Goal: Task Accomplishment & Management: Complete application form

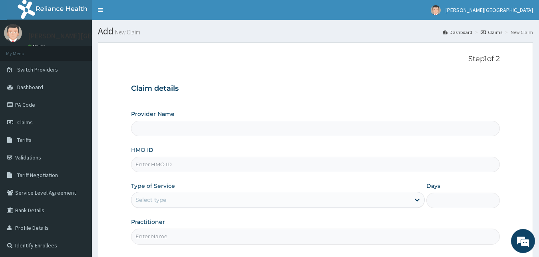
type input "[PERSON_NAME][GEOGRAPHIC_DATA]"
click at [207, 166] on input "HMO ID" at bounding box center [315, 165] width 369 height 16
type input "RGE/10028/C"
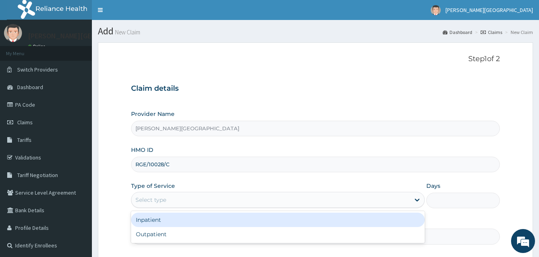
click at [223, 199] on div "Select type" at bounding box center [270, 199] width 279 height 13
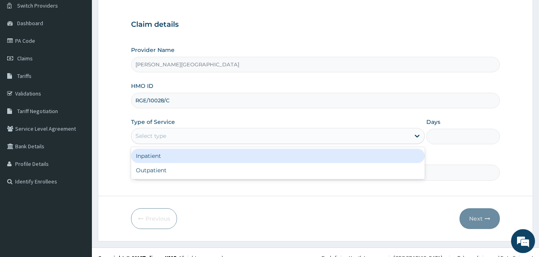
scroll to position [75, 0]
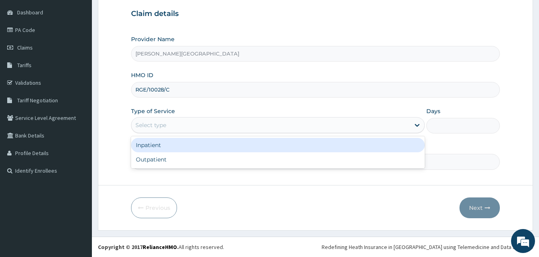
click at [171, 146] on div "Inpatient" at bounding box center [278, 145] width 294 height 14
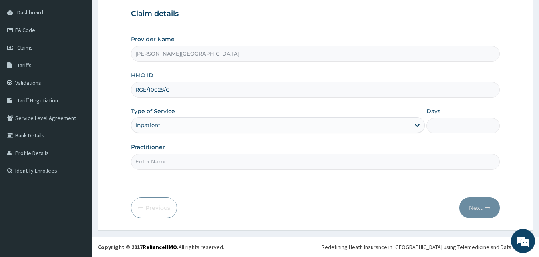
click at [181, 161] on input "Practitioner" at bounding box center [315, 162] width 369 height 16
type input "DR EKE"
click at [443, 126] on input "Days" at bounding box center [463, 126] width 74 height 16
type input "2"
click at [479, 209] on button "Next" at bounding box center [479, 207] width 40 height 21
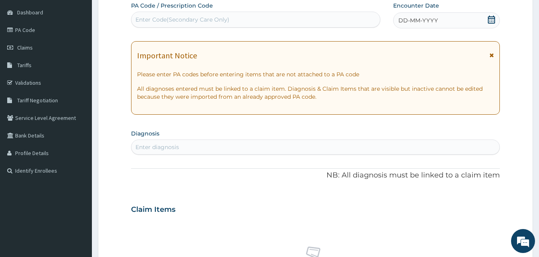
click at [495, 19] on icon at bounding box center [491, 20] width 8 height 8
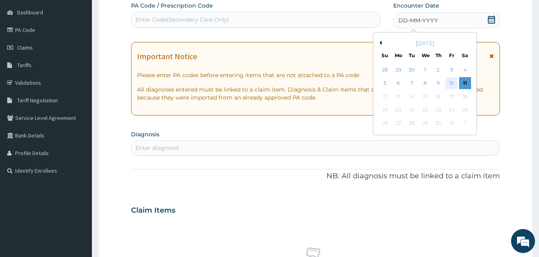
click at [455, 82] on div "10" at bounding box center [451, 83] width 12 height 12
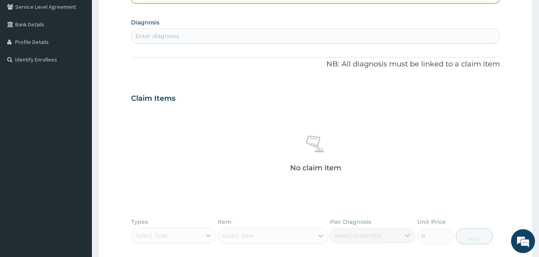
scroll to position [197, 0]
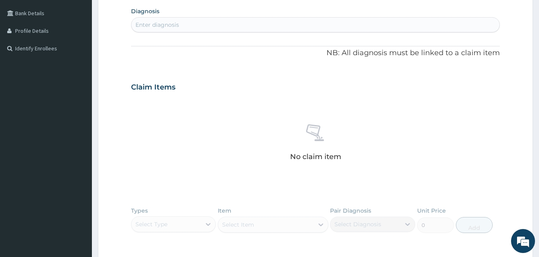
click at [250, 27] on div "Enter diagnosis" at bounding box center [315, 24] width 368 height 13
type input "MALARIA"
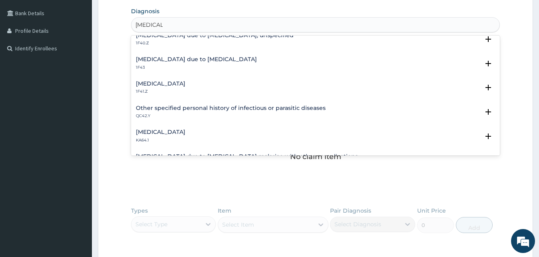
scroll to position [173, 0]
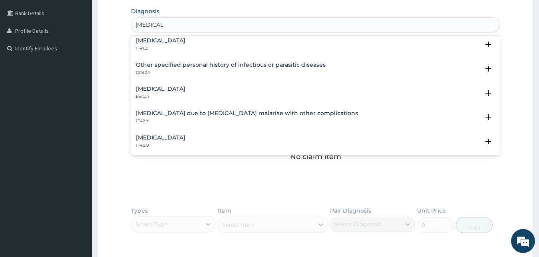
click at [232, 111] on h4 "Malaria due to Plasmodium malariae with other complications" at bounding box center [247, 113] width 222 height 6
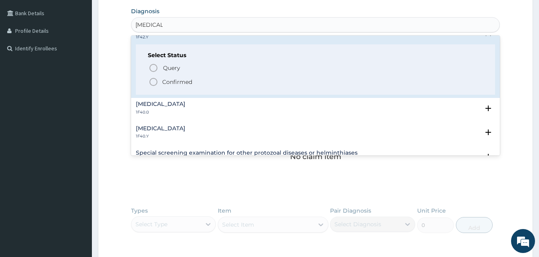
scroll to position [259, 0]
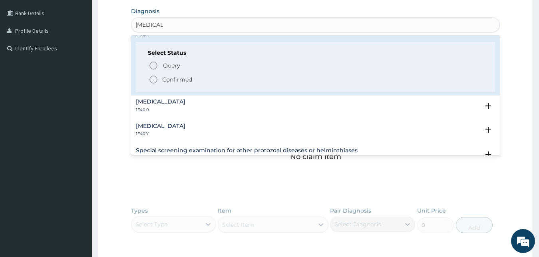
click at [155, 82] on icon "status option filled" at bounding box center [154, 80] width 10 height 10
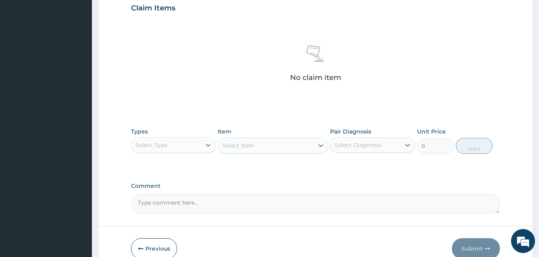
scroll to position [319, 0]
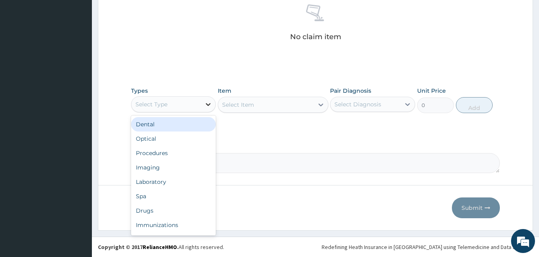
click at [209, 102] on icon at bounding box center [208, 104] width 8 height 8
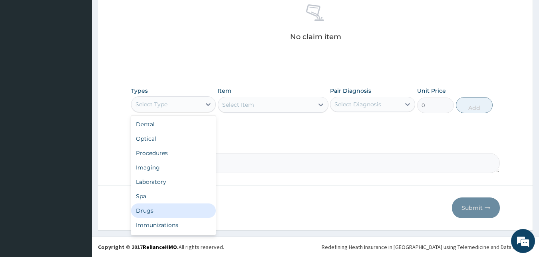
click at [159, 212] on div "Drugs" at bounding box center [173, 210] width 85 height 14
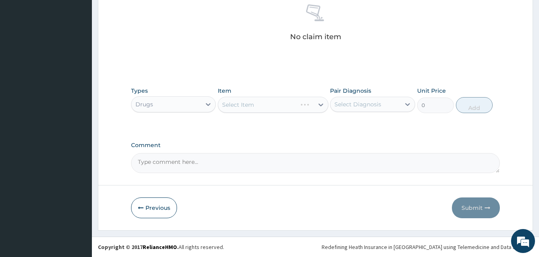
click at [248, 105] on div "Select Item" at bounding box center [273, 105] width 111 height 16
click at [248, 101] on div "Select Item" at bounding box center [238, 105] width 32 height 8
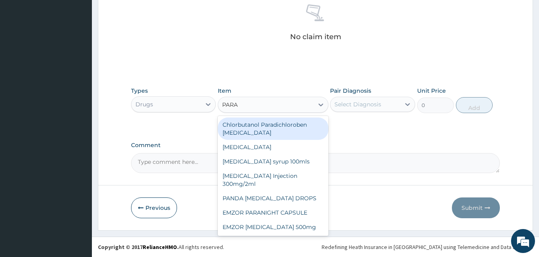
type input "PARAC"
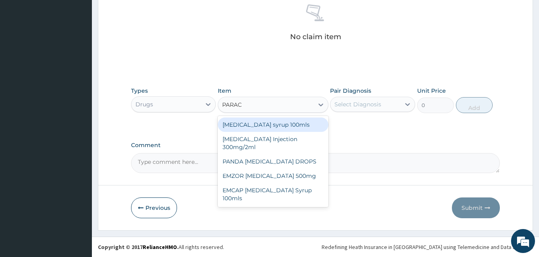
click at [279, 122] on div "Paracetamol syrup 100mls" at bounding box center [273, 124] width 111 height 14
type input "709.5"
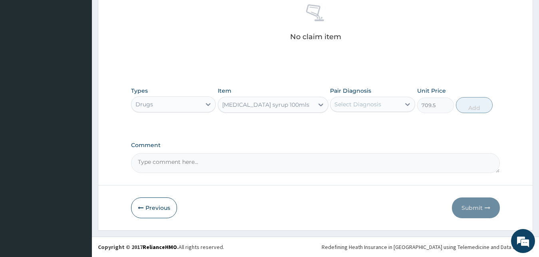
click at [374, 107] on div "Select Diagnosis" at bounding box center [357, 104] width 47 height 8
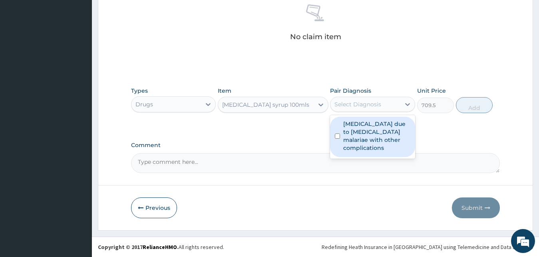
click at [374, 129] on label "Malaria due to Plasmodium malariae with other complications" at bounding box center [376, 136] width 67 height 32
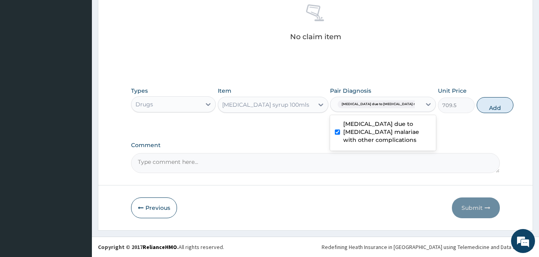
checkbox input "true"
click at [477, 106] on button "Add" at bounding box center [495, 105] width 37 height 16
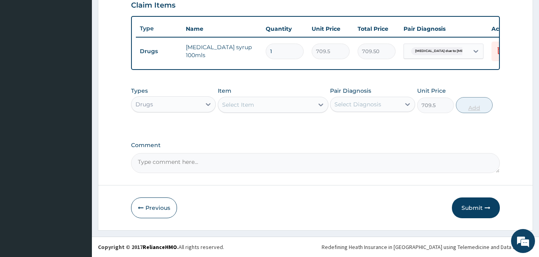
type input "0"
click at [235, 103] on div "Select Item" at bounding box center [238, 105] width 32 height 8
type input "CAMO"
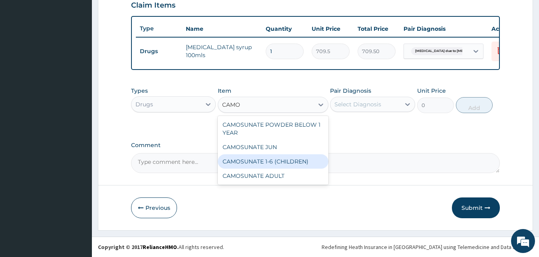
click at [258, 163] on div "CAMOSUNATE 1-6 (CHILDREN)" at bounding box center [273, 161] width 111 height 14
type input "177.375"
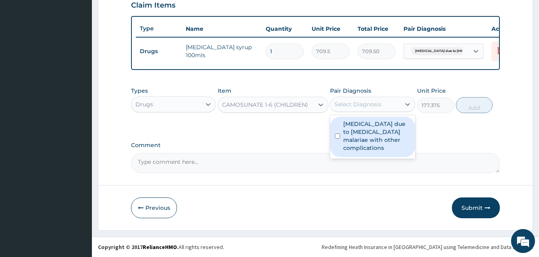
click at [372, 102] on div "Select Diagnosis" at bounding box center [357, 104] width 47 height 8
click at [319, 104] on icon at bounding box center [320, 104] width 5 height 3
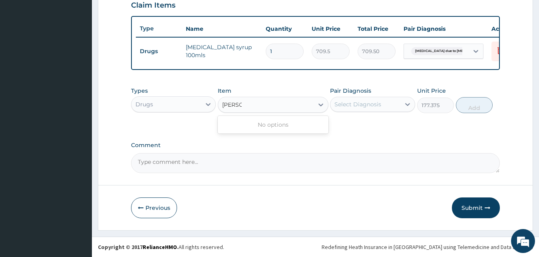
scroll to position [0, 0]
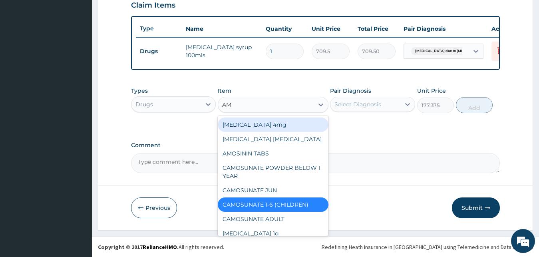
type input "A"
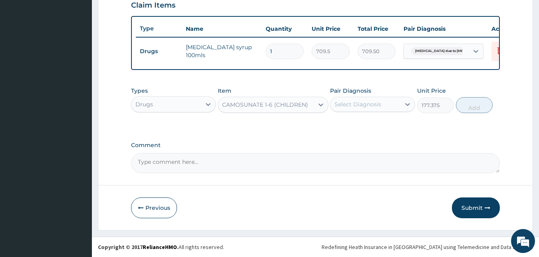
click at [298, 107] on div "CAMOSUNATE 1-6 (CHILDREN)" at bounding box center [265, 105] width 86 height 8
click at [365, 108] on div "Select Diagnosis" at bounding box center [357, 104] width 47 height 8
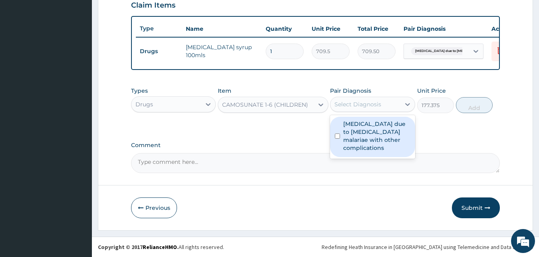
click at [366, 133] on label "Malaria due to Plasmodium malariae with other complications" at bounding box center [376, 136] width 67 height 32
checkbox input "true"
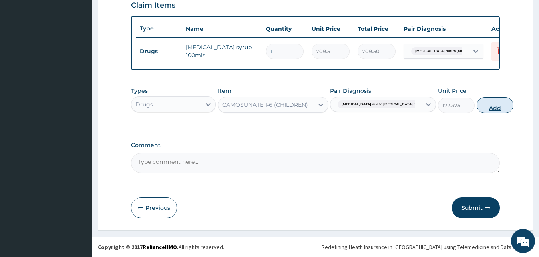
click at [477, 106] on button "Add" at bounding box center [495, 105] width 37 height 16
type input "0"
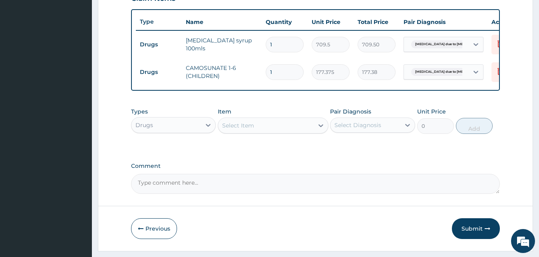
type input "0.00"
type input "6"
type input "1064.25"
type input "6"
click at [250, 129] on div "Select Item" at bounding box center [238, 125] width 32 height 8
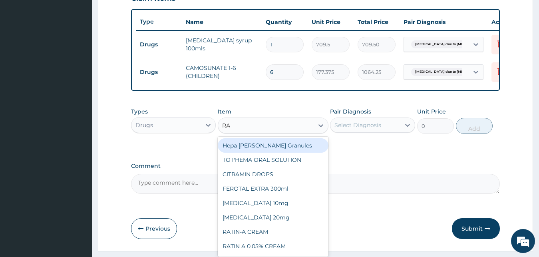
type input "R"
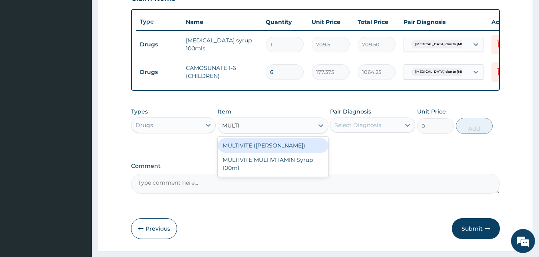
type input "MULTIV"
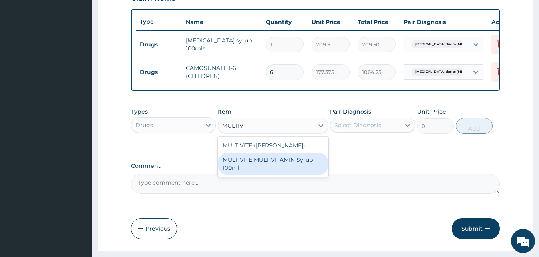
click at [261, 169] on div "MULTIVITE MULTIVITAMIN Syrup 100ml" at bounding box center [273, 164] width 111 height 22
type input "946"
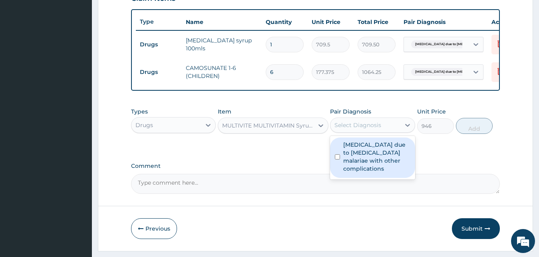
click at [380, 131] on div "Select Diagnosis" at bounding box center [365, 125] width 70 height 13
click at [384, 159] on label "Malaria due to Plasmodium malariae with other complications" at bounding box center [376, 157] width 67 height 32
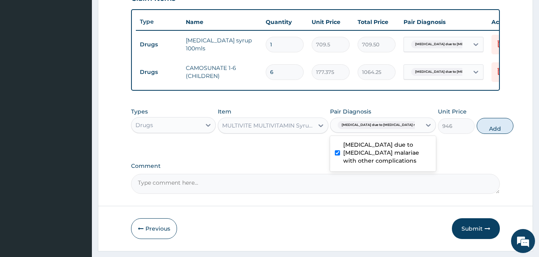
checkbox input "true"
click at [477, 131] on button "Add" at bounding box center [495, 126] width 37 height 16
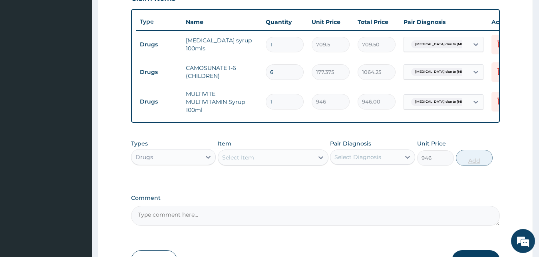
type input "0"
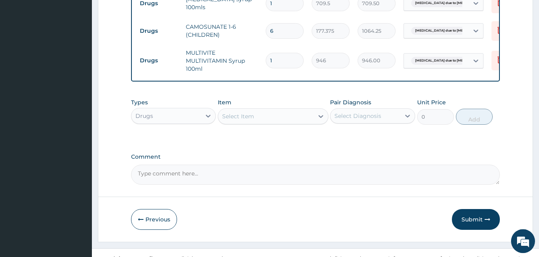
scroll to position [348, 0]
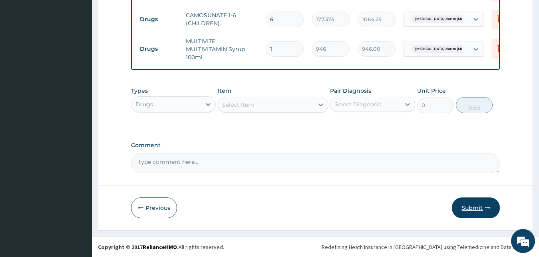
click at [467, 204] on button "Submit" at bounding box center [476, 207] width 48 height 21
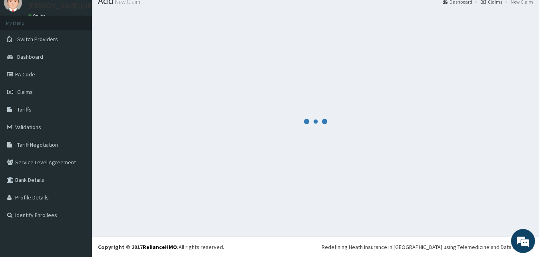
scroll to position [30, 0]
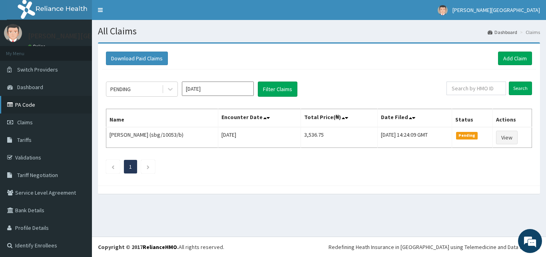
click at [33, 100] on link "PA Code" at bounding box center [46, 105] width 92 height 18
